Goal: Task Accomplishment & Management: Manage account settings

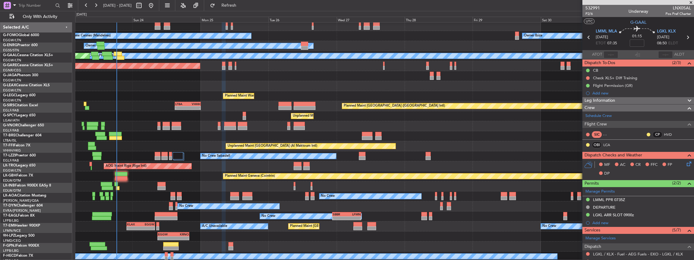
scroll to position [42, 0]
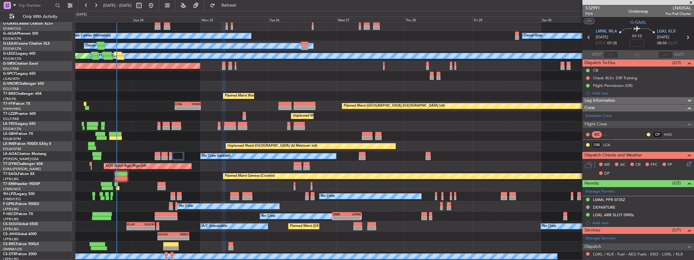
click at [327, 191] on div "No Crew" at bounding box center [384, 196] width 619 height 10
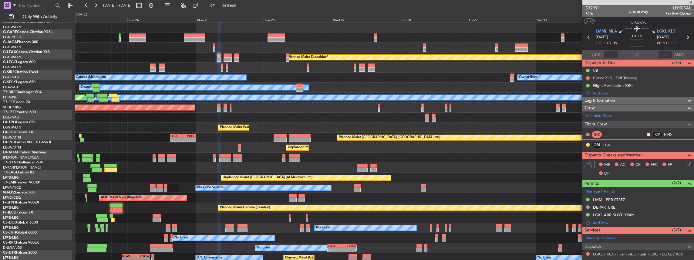
scroll to position [0, 0]
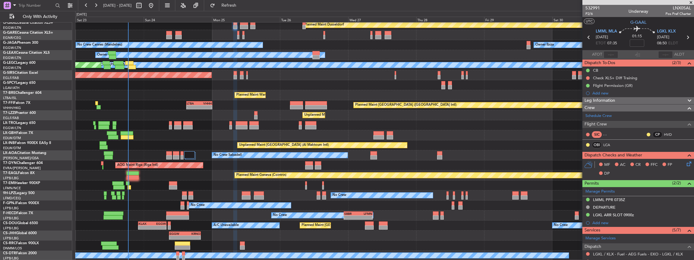
click at [297, 167] on div "Planned Maint Dusseldorf Owner Ibiza No Crew Cannes ([GEOGRAPHIC_DATA]) Planned…" at bounding box center [384, 125] width 619 height 270
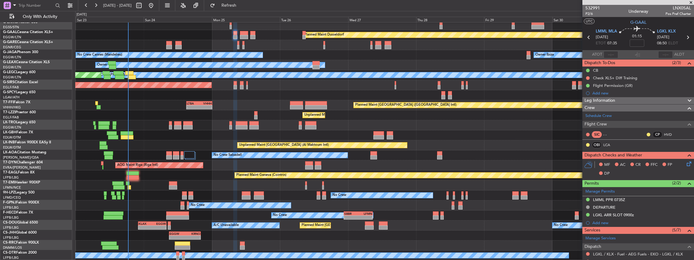
scroll to position [22, 0]
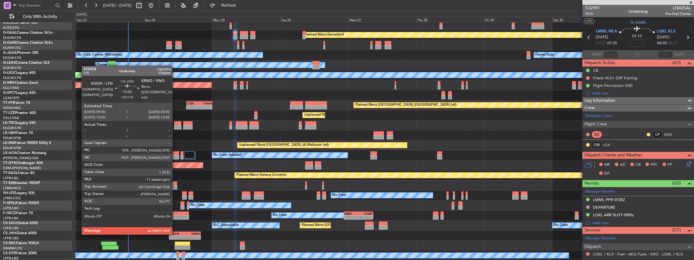
click at [175, 234] on div "EGGW" at bounding box center [177, 234] width 15 height 4
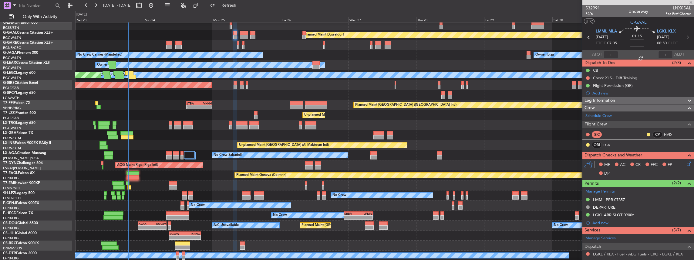
type input "+01:10"
type input "11"
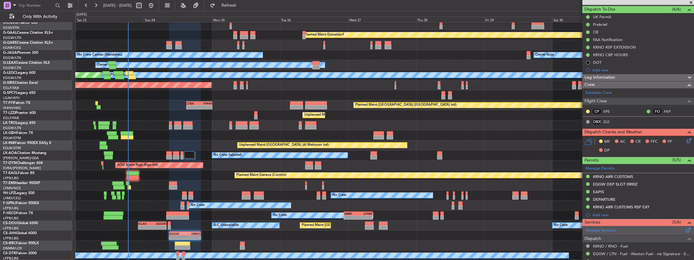
scroll to position [20, 0]
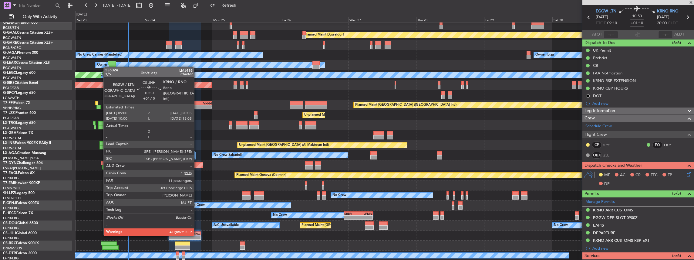
click at [197, 235] on div "EGGW 09:00 Z KRNO 20:05 Z" at bounding box center [185, 233] width 32 height 4
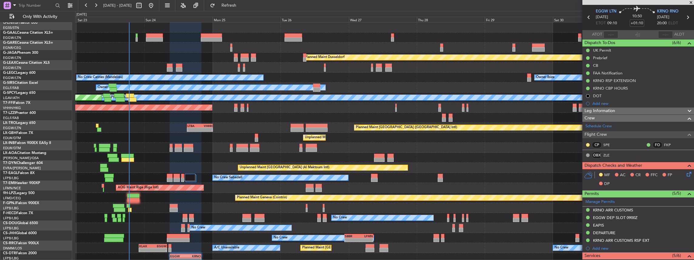
scroll to position [0, 0]
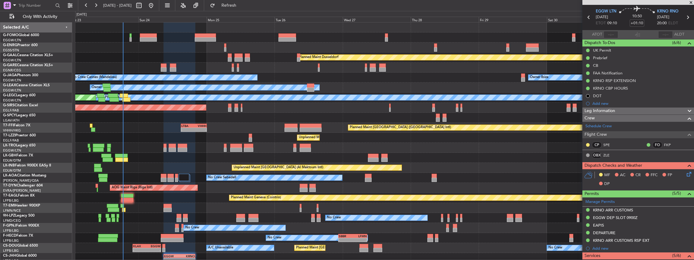
click at [210, 155] on div "Planned Maint Dusseldorf Owner Ibiza No Crew Cannes ([GEOGRAPHIC_DATA]) Planned…" at bounding box center [384, 152] width 619 height 260
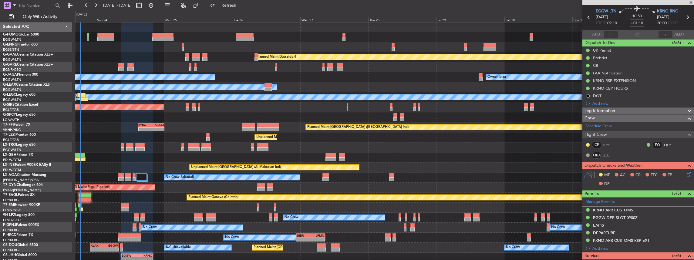
scroll to position [0, 0]
click at [168, 155] on div "Planned Maint Nice ([GEOGRAPHIC_DATA])" at bounding box center [384, 157] width 619 height 10
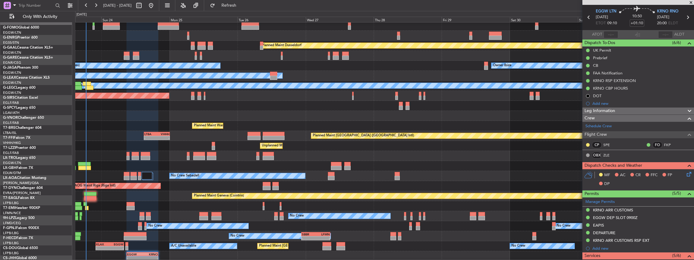
scroll to position [0, 0]
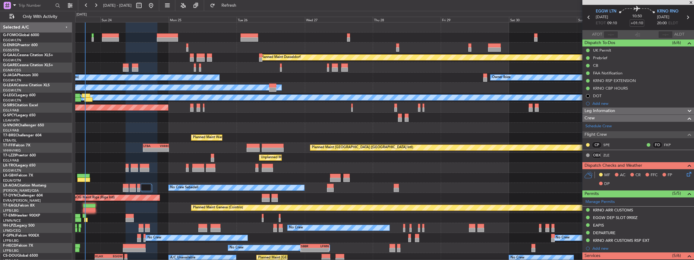
click at [194, 57] on div "Planned Maint Dusseldorf" at bounding box center [384, 57] width 619 height 10
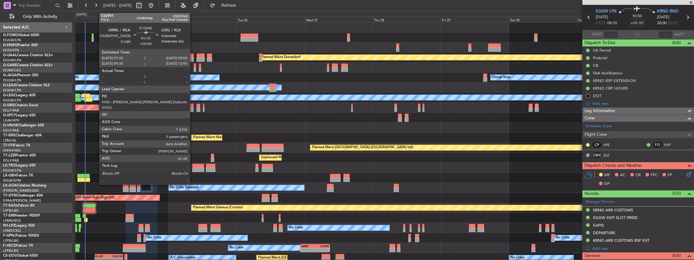
click at [193, 59] on div at bounding box center [192, 59] width 4 height 4
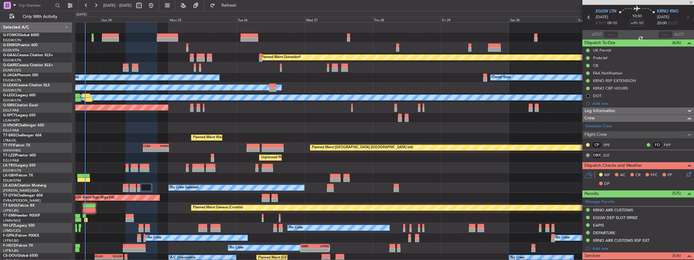
type input "0"
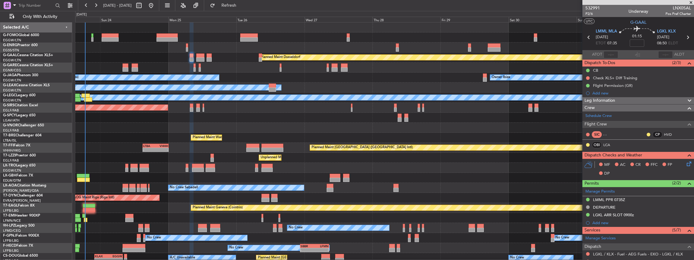
click at [686, 164] on icon at bounding box center [688, 162] width 5 height 5
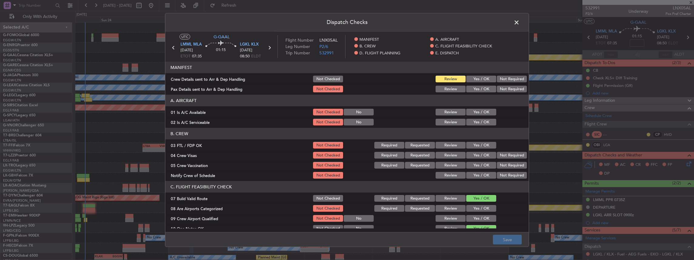
click at [473, 76] on button "Yes / OK" at bounding box center [481, 79] width 30 height 7
click at [476, 87] on button "Yes / OK" at bounding box center [481, 89] width 30 height 7
click at [515, 239] on button "Save" at bounding box center [507, 240] width 29 height 10
click at [520, 21] on span at bounding box center [520, 24] width 0 height 12
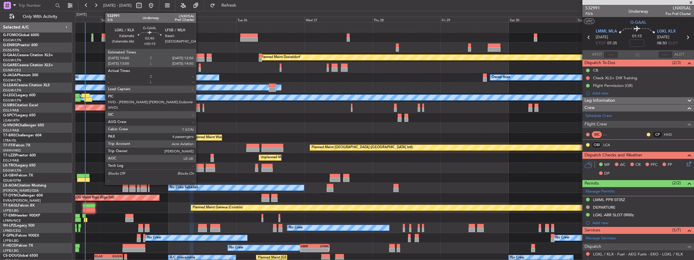
click at [200, 58] on div at bounding box center [200, 59] width 8 height 4
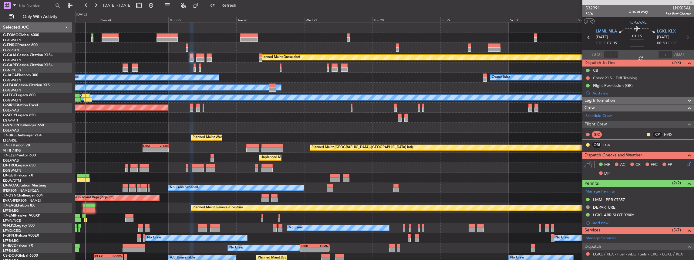
type input "+00:15"
type input "4"
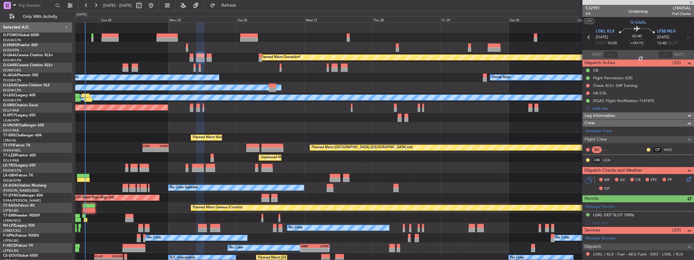
click at [686, 177] on icon at bounding box center [688, 177] width 5 height 5
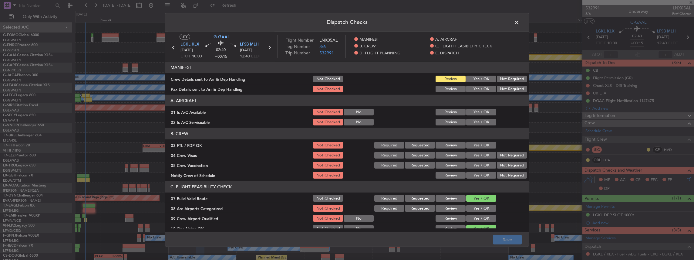
click at [475, 79] on button "Yes / OK" at bounding box center [481, 79] width 30 height 7
click at [475, 87] on button "Yes / OK" at bounding box center [481, 89] width 30 height 7
click at [509, 241] on button "Save" at bounding box center [507, 240] width 29 height 10
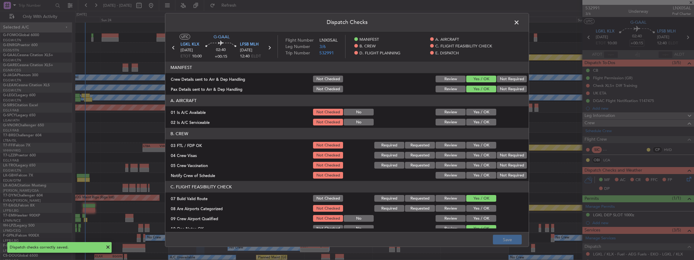
click at [520, 24] on span at bounding box center [520, 24] width 0 height 12
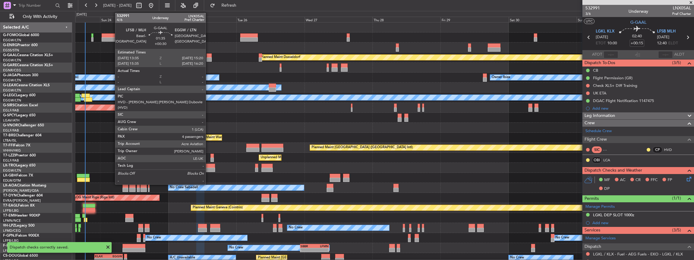
click at [209, 54] on div at bounding box center [209, 55] width 5 height 4
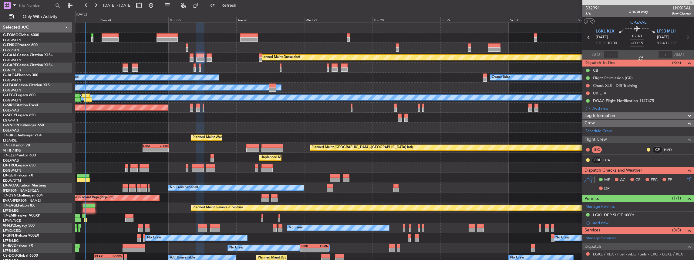
type input "+00:30"
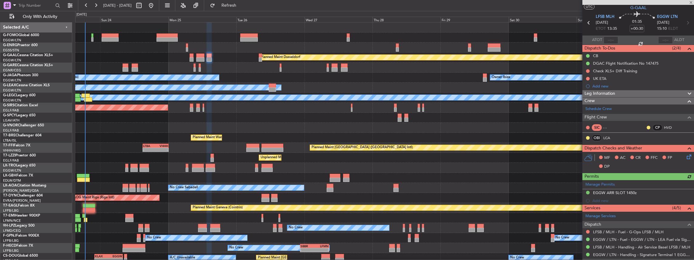
scroll to position [20, 0]
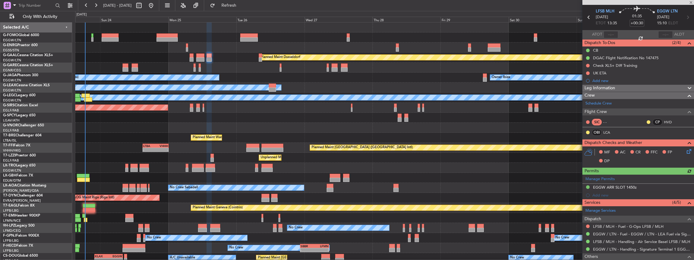
click at [686, 150] on icon at bounding box center [688, 150] width 5 height 5
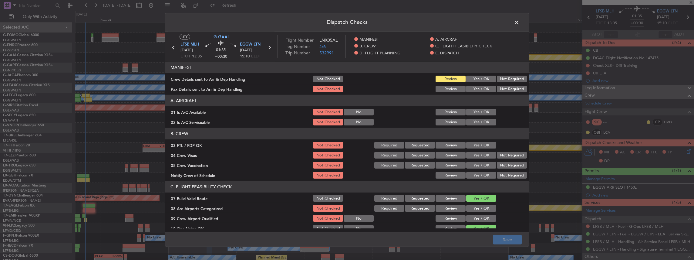
click at [476, 78] on button "Yes / OK" at bounding box center [481, 79] width 30 height 7
click at [473, 88] on button "Yes / OK" at bounding box center [481, 89] width 30 height 7
click at [509, 237] on button "Save" at bounding box center [507, 240] width 29 height 10
click at [520, 22] on span at bounding box center [520, 24] width 0 height 12
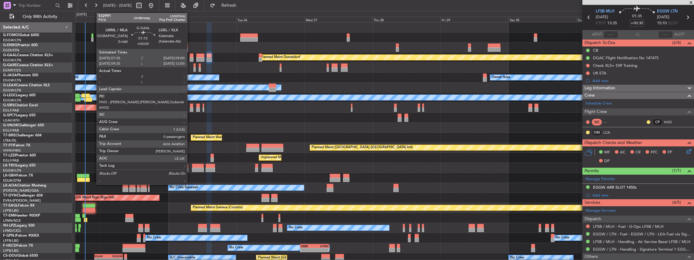
click at [190, 56] on div at bounding box center [192, 55] width 4 height 4
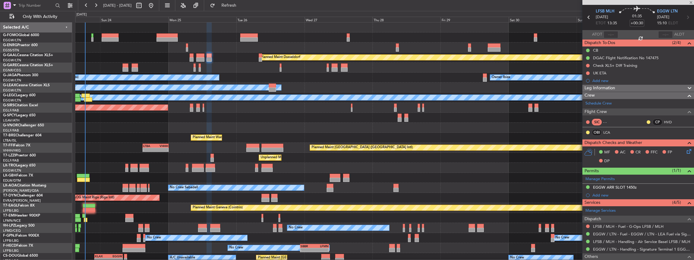
type input "0"
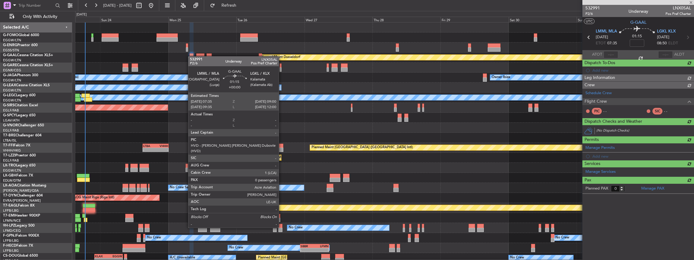
scroll to position [0, 0]
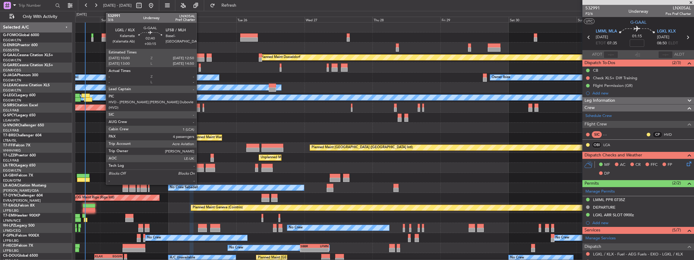
click at [200, 53] on div at bounding box center [200, 55] width 8 height 4
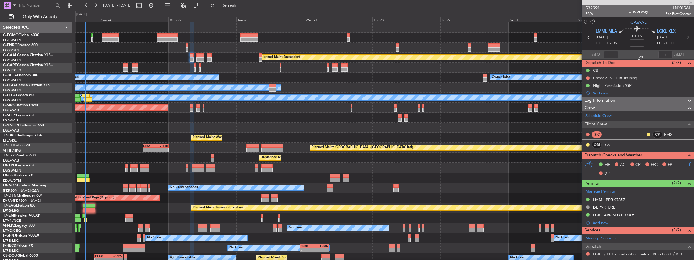
type input "+00:15"
type input "4"
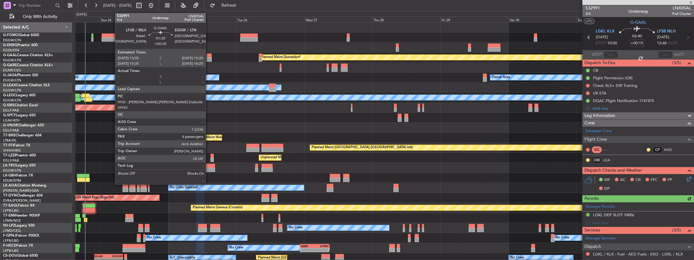
click at [209, 54] on div at bounding box center [209, 55] width 5 height 4
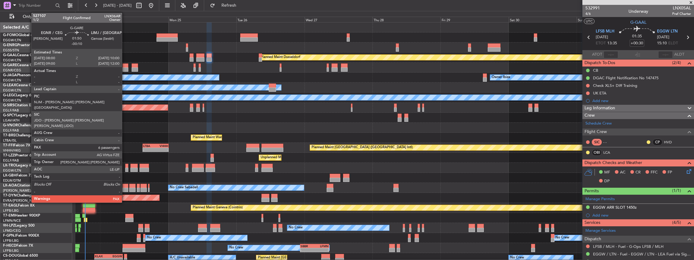
click at [125, 67] on div at bounding box center [126, 65] width 6 height 4
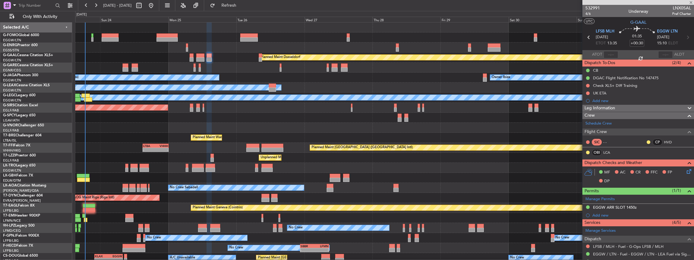
type input "-00:10"
type input "6"
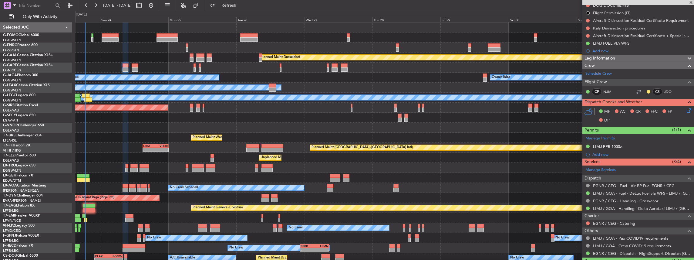
scroll to position [81, 0]
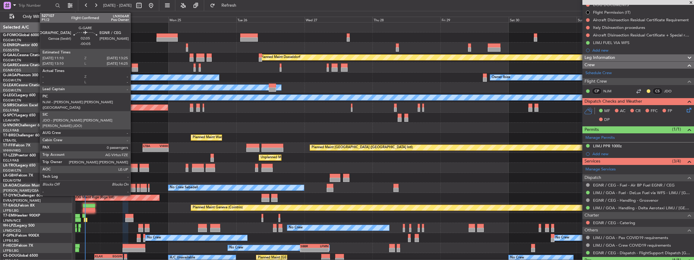
click at [134, 68] on div at bounding box center [135, 69] width 7 height 4
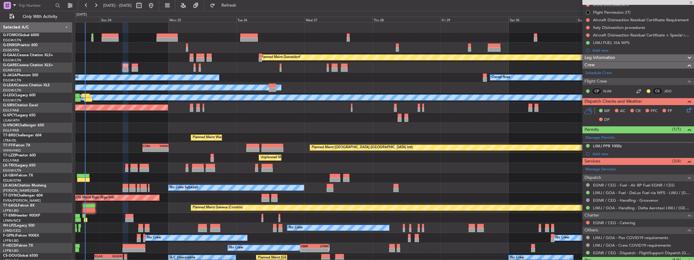
type input "-00:05"
type input "0"
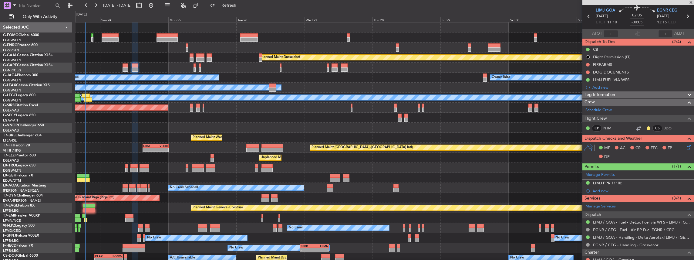
scroll to position [40, 0]
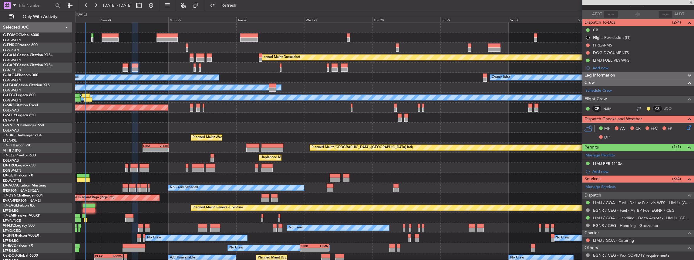
click at [193, 66] on div at bounding box center [384, 68] width 619 height 10
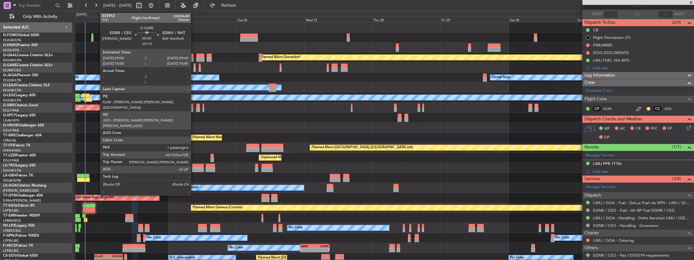
click at [194, 66] on div at bounding box center [195, 65] width 2 height 4
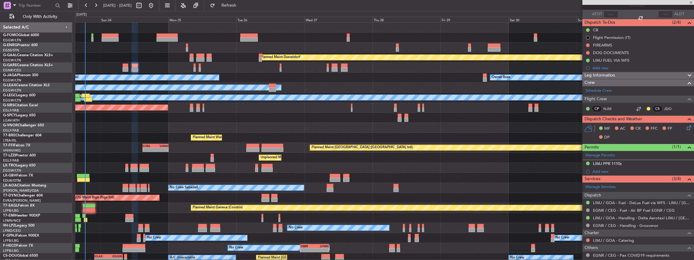
type input "-00:10"
type input "1"
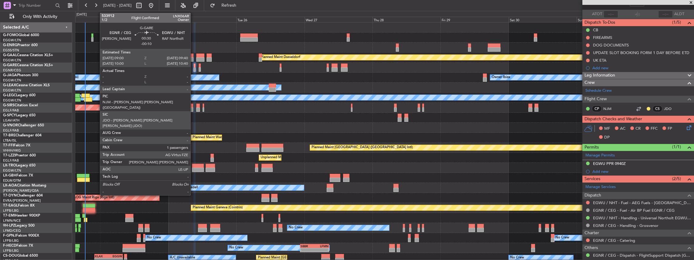
click at [194, 67] on div at bounding box center [195, 65] width 2 height 4
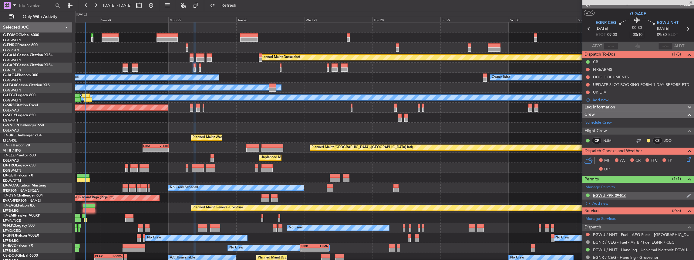
scroll to position [0, 0]
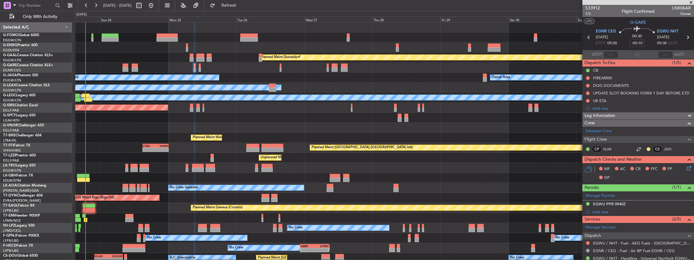
click at [687, 167] on icon at bounding box center [688, 166] width 5 height 5
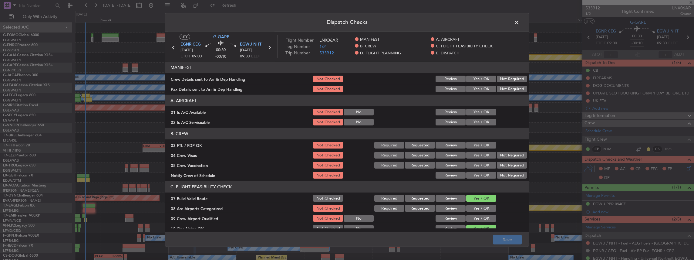
drag, startPoint x: 465, startPoint y: 76, endPoint x: 484, endPoint y: 95, distance: 26.2
click at [466, 76] on button "Yes / OK" at bounding box center [481, 79] width 30 height 7
click at [478, 90] on button "Yes / OK" at bounding box center [481, 89] width 30 height 7
click at [512, 238] on button "Save" at bounding box center [507, 240] width 29 height 10
click at [520, 21] on span at bounding box center [520, 24] width 0 height 12
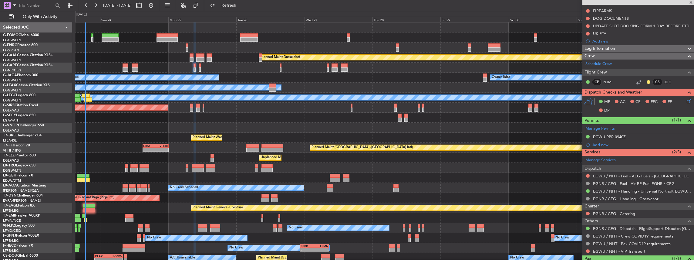
scroll to position [81, 0]
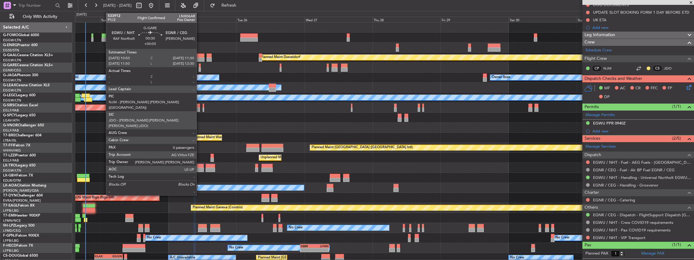
click at [200, 67] on div at bounding box center [200, 69] width 2 height 4
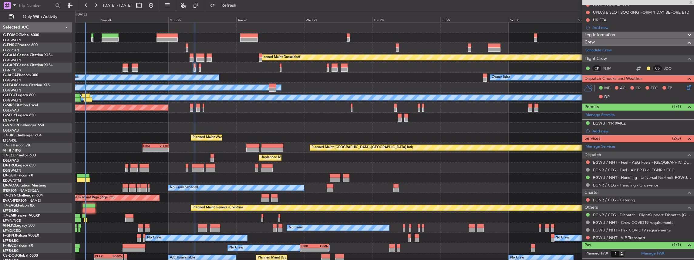
type input "+00:05"
type input "0"
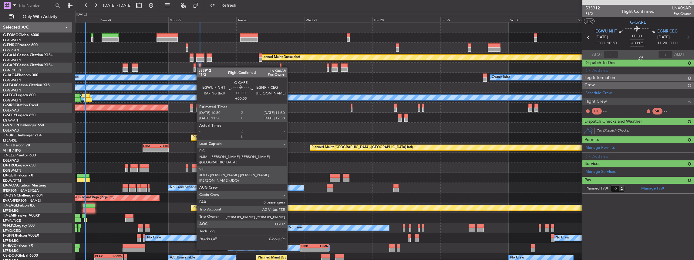
scroll to position [0, 0]
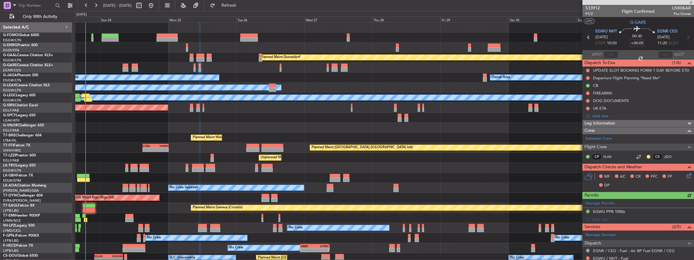
click at [687, 174] on icon at bounding box center [688, 174] width 5 height 5
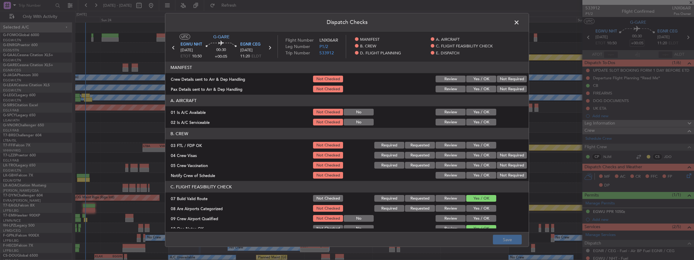
click at [477, 79] on button "Yes / OK" at bounding box center [481, 79] width 30 height 7
drag, startPoint x: 474, startPoint y: 88, endPoint x: 481, endPoint y: 176, distance: 87.9
click at [474, 89] on button "Yes / OK" at bounding box center [481, 89] width 30 height 7
click at [513, 240] on button "Save" at bounding box center [507, 240] width 29 height 10
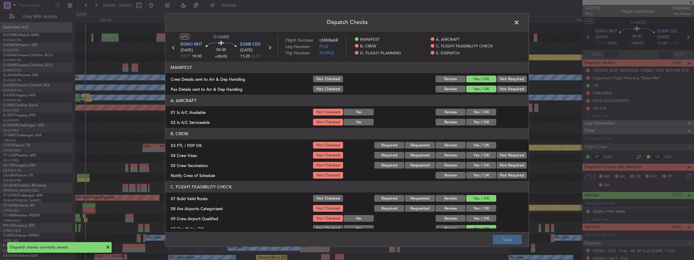
click at [520, 21] on span at bounding box center [520, 24] width 0 height 12
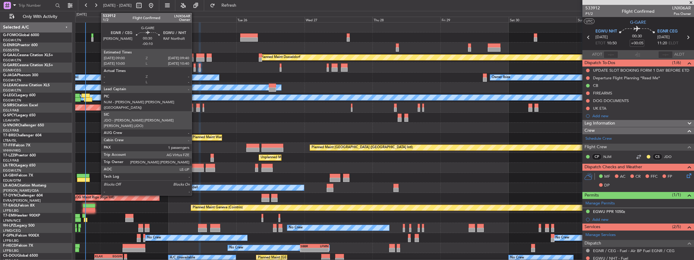
click at [195, 66] on div at bounding box center [195, 65] width 2 height 4
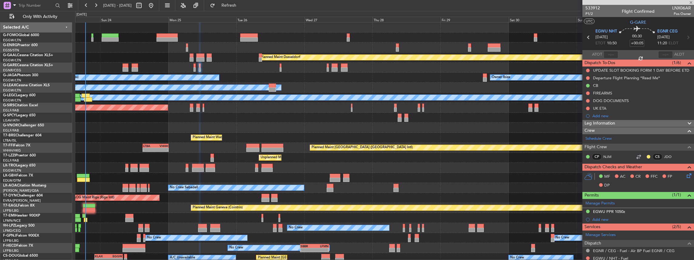
type input "-00:10"
type input "1"
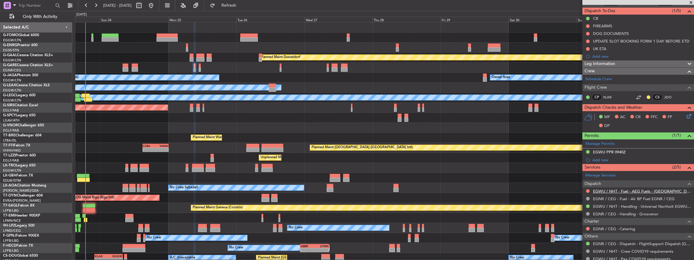
scroll to position [81, 0]
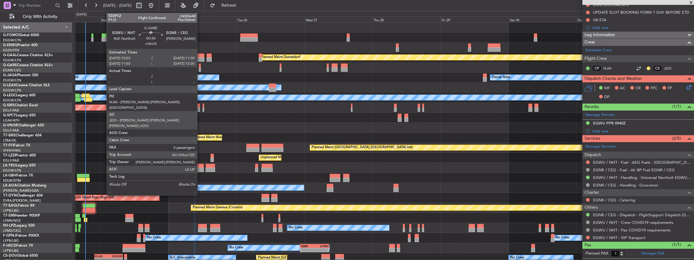
click at [200, 68] on div at bounding box center [200, 69] width 2 height 4
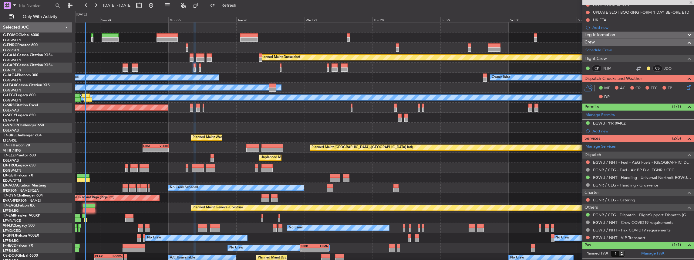
type input "+00:05"
type input "0"
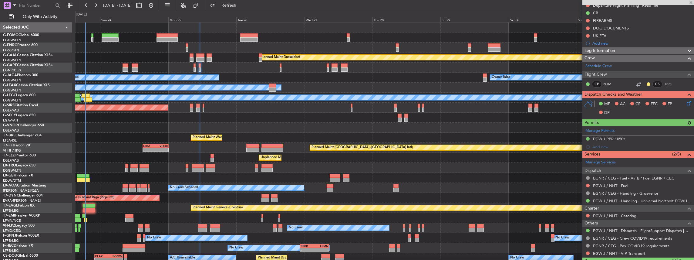
scroll to position [85, 0]
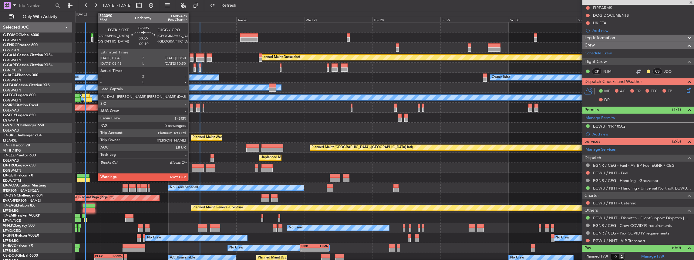
click at [191, 107] on div at bounding box center [191, 109] width 3 height 4
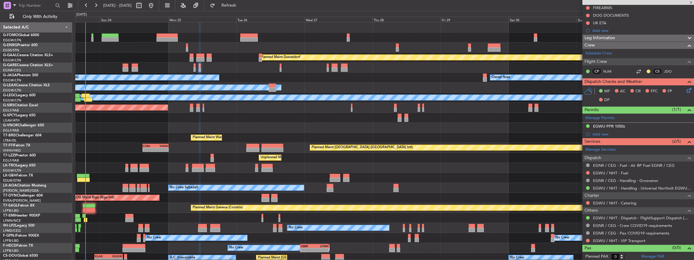
type input "-00:10"
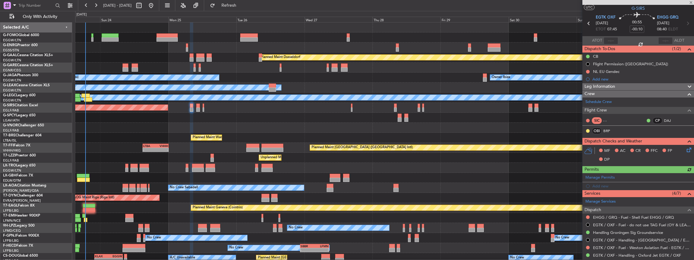
scroll to position [20, 0]
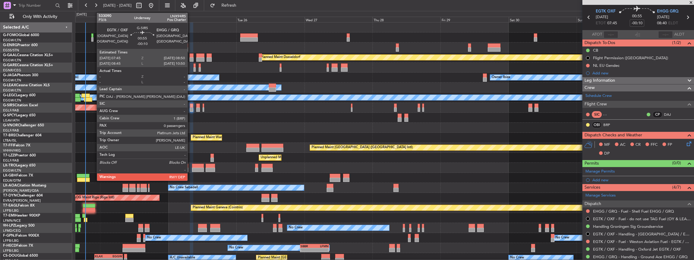
click at [191, 108] on div at bounding box center [191, 109] width 3 height 4
